Goal: Complete application form

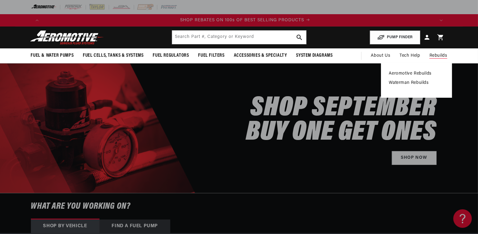
scroll to position [0, 783]
click at [427, 73] on link "Aeromotive Rebuilds" at bounding box center [416, 74] width 55 height 6
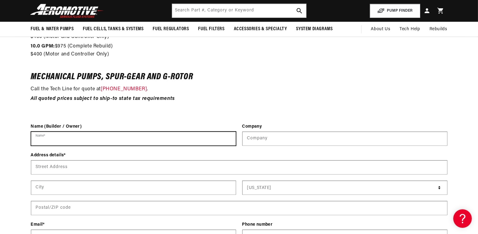
click at [130, 138] on input "Name *" at bounding box center [133, 139] width 204 height 14
type input "johnny moyers"
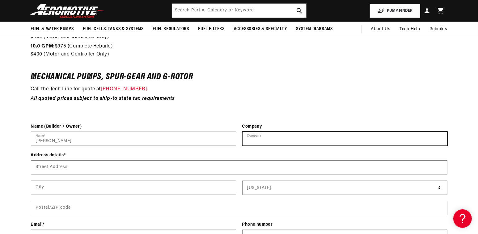
click at [294, 141] on input "text" at bounding box center [344, 139] width 204 height 14
type input "moyers automotive"
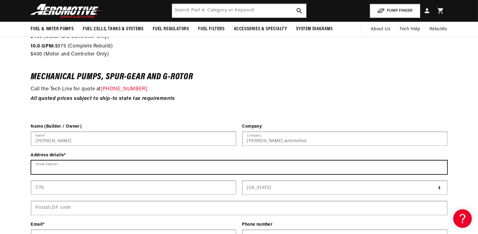
scroll to position [0, 1175]
click at [115, 170] on input "Street Address" at bounding box center [239, 168] width 416 height 14
type input "613 west market street"
type input "harrisonburg"
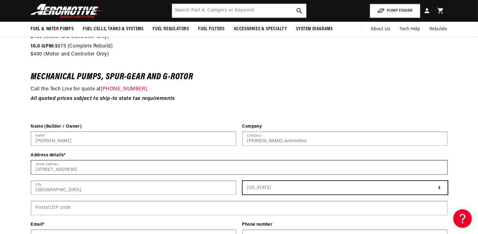
select select "[US_STATE]"
type input "22801"
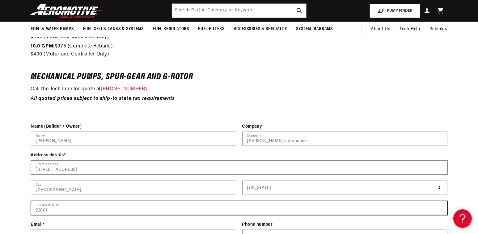
type input "moyersautomotivellc@gmail.com"
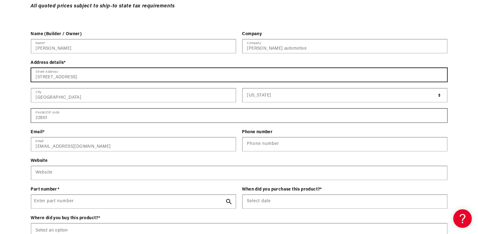
scroll to position [0, 0]
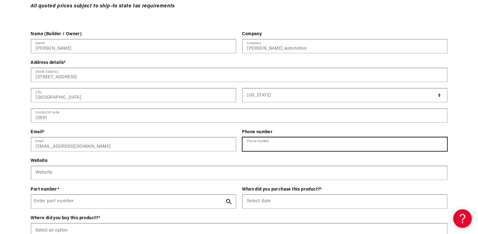
click at [307, 142] on input "Phone number" at bounding box center [344, 145] width 204 height 14
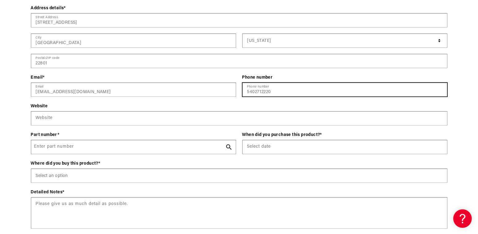
scroll to position [895, 0]
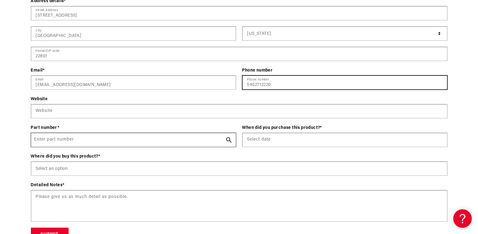
type input "5402712220"
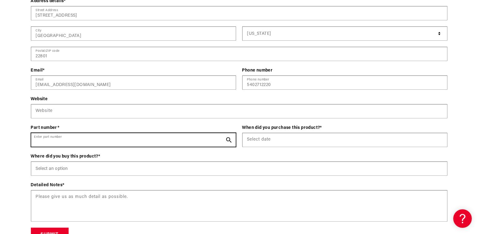
click at [102, 140] on input "Enter part number" at bounding box center [133, 140] width 204 height 14
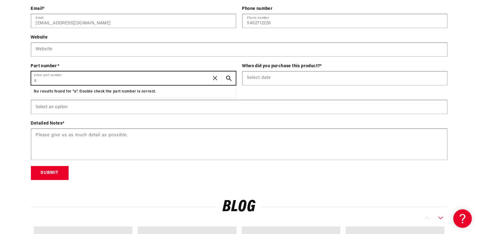
scroll to position [0, 392]
type input "a3000"
click at [98, 80] on input "a3000" at bounding box center [133, 79] width 204 height 14
drag, startPoint x: 98, startPoint y: 80, endPoint x: 0, endPoint y: 80, distance: 97.9
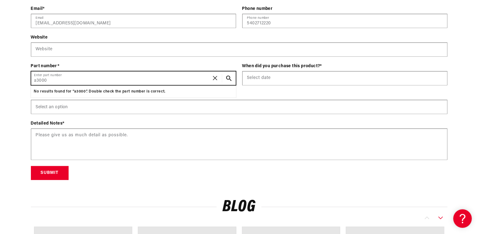
click at [0, 80] on div "Contact form Name (Builder / Owner) johnny moyers Name * Company moyers automot…" at bounding box center [239, 43] width 478 height 273
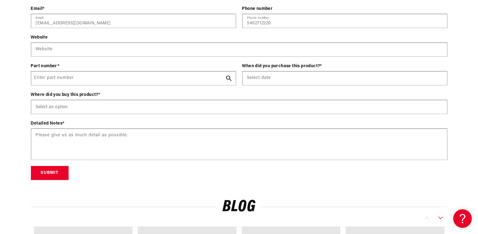
click at [3, 119] on div "Contact form Name (Builder / Owner) johnny moyers Name * Company moyers automot…" at bounding box center [239, 43] width 478 height 273
click at [228, 79] on icon "Search Part #, Category or Keyword" at bounding box center [229, 79] width 6 height 6
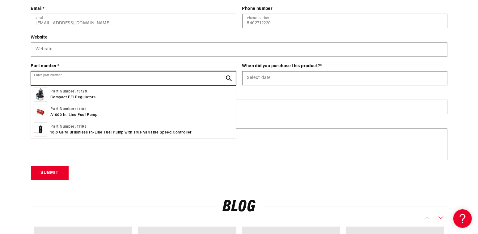
scroll to position [0, 783]
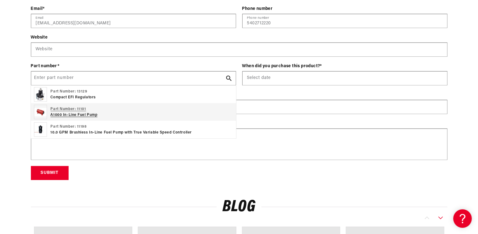
click at [76, 111] on p "Part Number: 11101" at bounding box center [74, 110] width 47 height 6
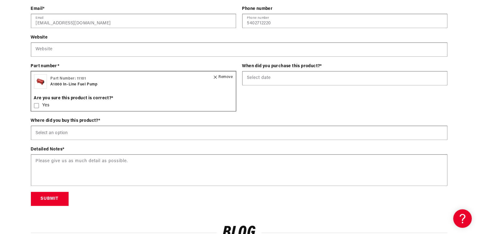
scroll to position [0, 1175]
click at [225, 75] on div "Remove" at bounding box center [223, 77] width 19 height 6
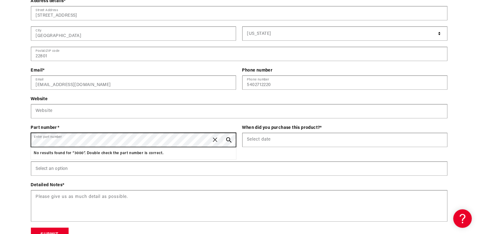
scroll to position [0, 0]
click at [0, 154] on div "Contact form Name (Builder / Owner) johnny moyers Name * Company moyers automot…" at bounding box center [239, 105] width 478 height 273
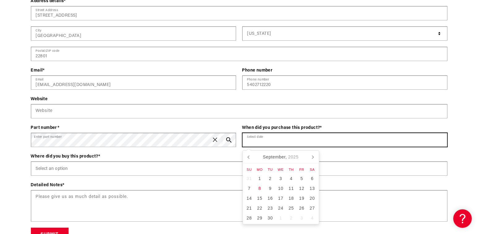
click at [279, 141] on input "text" at bounding box center [344, 140] width 204 height 14
type input "was on the car at time of purchase"
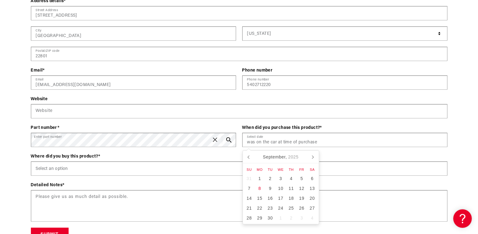
click at [2, 174] on div "Contact form Name (Builder / Owner) johnny moyers Name * Company moyers automot…" at bounding box center [239, 105] width 478 height 273
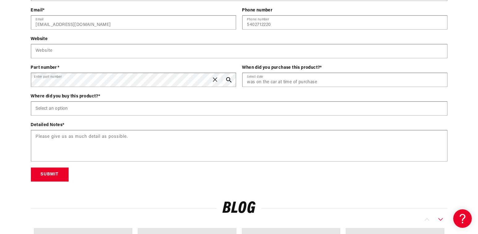
scroll to position [957, 0]
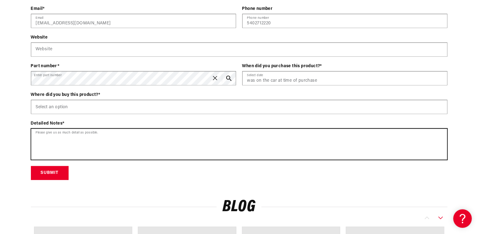
click at [166, 134] on textarea at bounding box center [239, 144] width 416 height 31
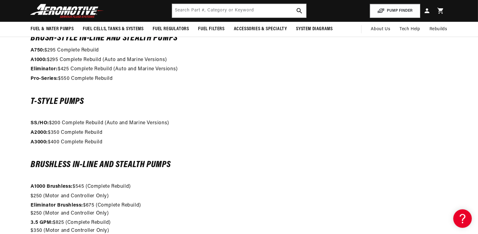
scroll to position [494, 0]
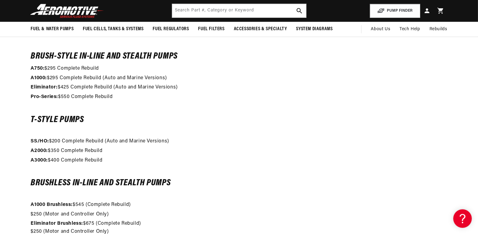
type textarea "Will loose pressure when going down track"
click at [40, 161] on strong "A3000:" at bounding box center [39, 160] width 17 height 5
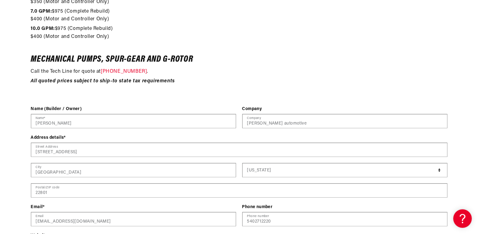
scroll to position [0, 0]
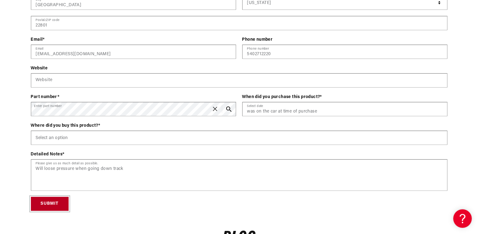
click at [54, 204] on button "Submit" at bounding box center [50, 204] width 38 height 14
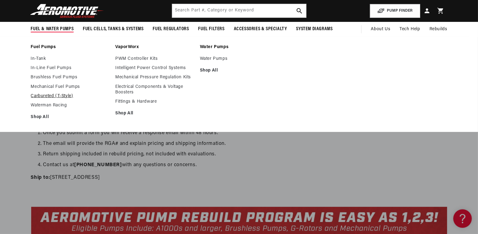
click at [52, 95] on link "Carbureted (T-Style)" at bounding box center [70, 97] width 78 height 6
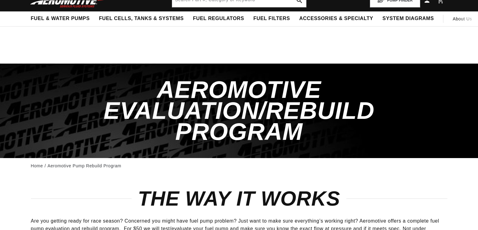
select select "Virginia"
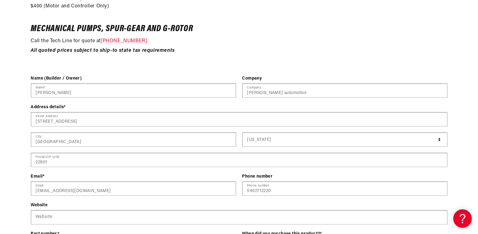
scroll to position [895, 0]
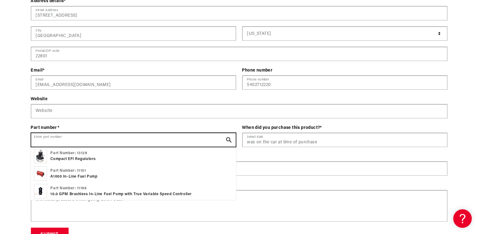
click at [121, 137] on input "Enter part number" at bounding box center [133, 140] width 204 height 14
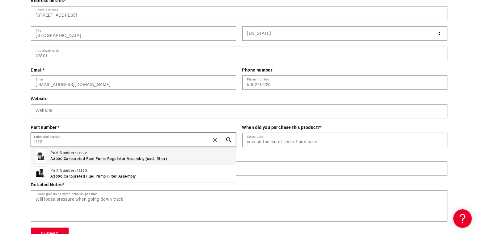
scroll to position [0, 1175]
type input "1122"
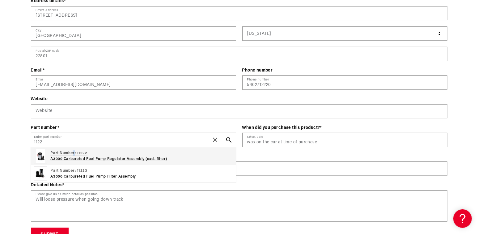
click at [74, 154] on p "Part Number: 11222" at bounding box center [109, 154] width 117 height 6
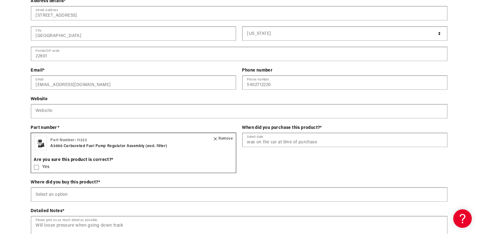
click at [35, 166] on icon at bounding box center [36, 167] width 5 height 5
click at [301, 157] on div "When did you purchase this product? * was on the car at time of purchase Select…" at bounding box center [344, 152] width 205 height 55
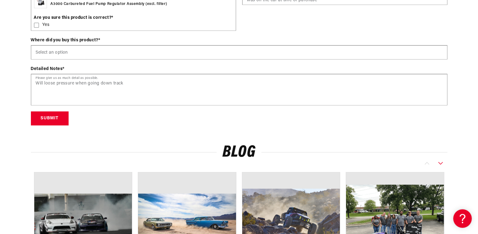
scroll to position [1050, 0]
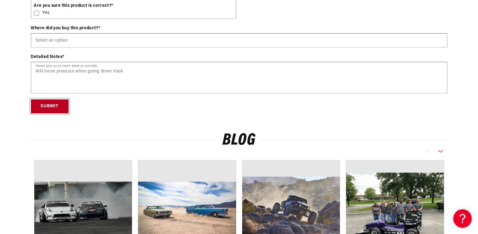
click at [55, 103] on button "Submit" at bounding box center [50, 107] width 38 height 14
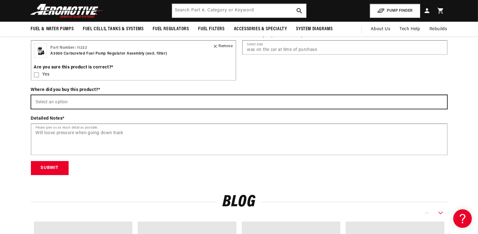
scroll to position [0, 392]
click at [129, 100] on select "Select an option Aeromotiveinc.com Wholesale Dealer (e.g., Summit, JEGS, etc.) …" at bounding box center [239, 102] width 416 height 14
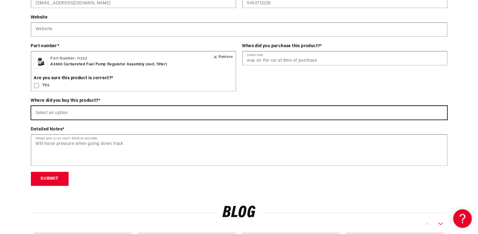
scroll to position [988, 0]
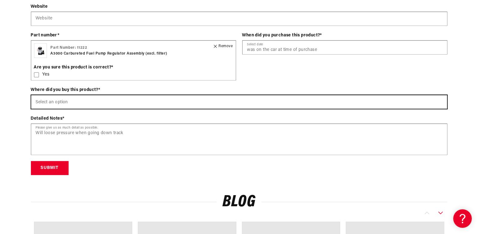
click at [47, 102] on select "Select an option Aeromotiveinc.com Wholesale Dealer (e.g., Summit, JEGS, etc.) …" at bounding box center [239, 102] width 416 height 14
select select "Wholesale Dealer (e.g., Summit, JEGS, etc.)"
click at [31, 95] on select "Select an option Aeromotiveinc.com Wholesale Dealer (e.g., Summit, JEGS, etc.) …" at bounding box center [239, 102] width 416 height 14
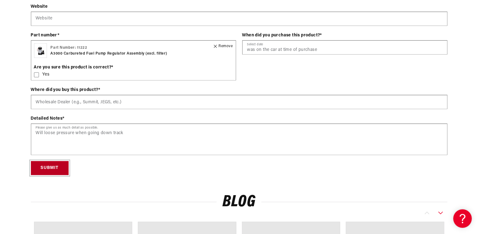
drag, startPoint x: 39, startPoint y: 168, endPoint x: 33, endPoint y: 167, distance: 5.6
click at [35, 168] on button "Submit" at bounding box center [50, 168] width 38 height 14
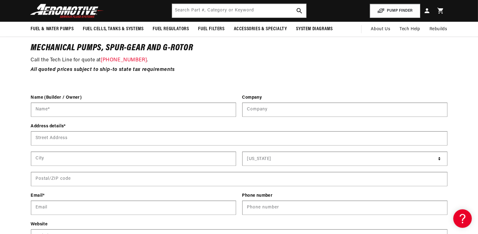
scroll to position [0, 392]
